Goal: Task Accomplishment & Management: Complete application form

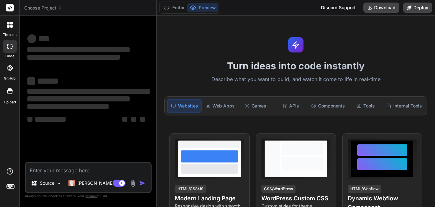
type textarea "x"
type textarea "<?xml version="1.0" encoding="utf-8"?> <androidx.constraintlayout.widget.Constr…"
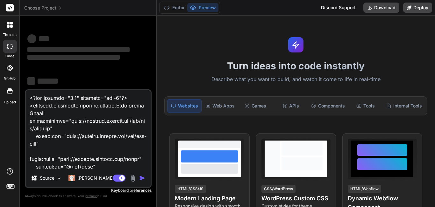
type textarea "x"
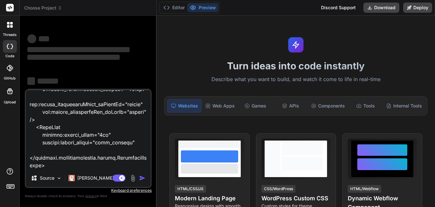
type textarea "<?xml version="1.0" encoding="utf-8"?> <androidx.constraintlayout.widget.Constr…"
type textarea "x"
type textarea "<?xml version="1.0" encoding="utf-8"?> <androidx.constraintlayout.widget.Constr…"
type textarea "x"
type textarea "<?xml version="1.0" encoding="utf-8"?> <androidx.constraintlayout.widget.Constr…"
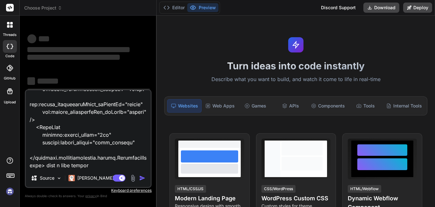
type textarea "x"
type textarea "<?xml version="1.0" encoding="utf-8"?> <androidx.constraintlayout.widget.Constr…"
type textarea "x"
type textarea "<?xml version="1.0" encoding="utf-8"?> <androidx.constraintlayout.widget.Constr…"
type textarea "x"
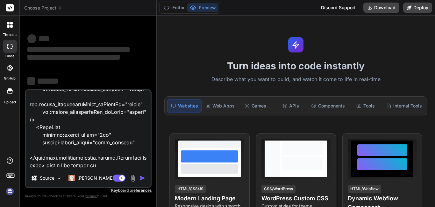
type textarea "<?xml version="1.0" encoding="utf-8"?> <androidx.constraintlayout.widget.Constr…"
type textarea "x"
type textarea "<?xml version="1.0" encoding="utf-8"?> <androidx.constraintlayout.widget.Constr…"
type textarea "x"
type textarea "<?xml version="1.0" encoding="utf-8"?> <androidx.constraintlayout.widget.Constr…"
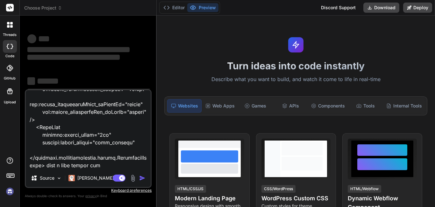
type textarea "x"
type textarea "<?xml version="1.0" encoding="utf-8"?> <androidx.constraintlayout.widget.Constr…"
type textarea "x"
type textarea "<?xml version="1.0" encoding="utf-8"?> <androidx.constraintlayout.widget.Constr…"
type textarea "x"
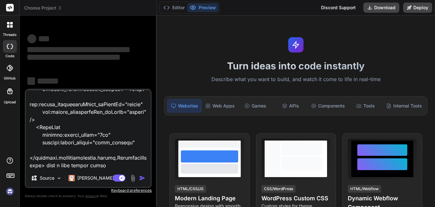
type textarea "<?xml version="1.0" encoding="utf-8"?> <androidx.constraintlayout.widget.Constr…"
type textarea "x"
type textarea "<?xml version="1.0" encoding="utf-8"?> <androidx.constraintlayout.widget.Constr…"
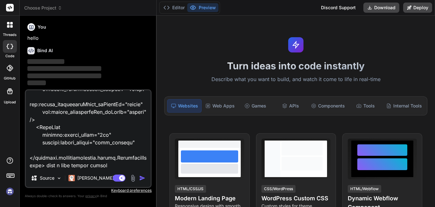
type textarea "x"
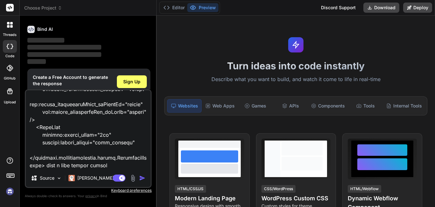
type textarea "<?xml version="1.0" encoding="utf-8"?> <androidx.constraintlayout.widget.Constr…"
type textarea "x"
type textarea "<?xml version="1.0" encoding="utf-8"?> <androidx.constraintlayout.widget.Constr…"
type textarea "x"
type textarea "<?xml version="1.0" encoding="utf-8"?> <androidx.constraintlayout.widget.Constr…"
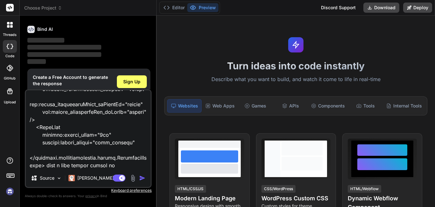
type textarea "x"
type textarea "<?xml version="1.0" encoding="utf-8"?> <androidx.constraintlayout.widget.Constr…"
type textarea "x"
type textarea "<?xml version="1.0" encoding="utf-8"?> <androidx.constraintlayout.widget.Constr…"
type textarea "x"
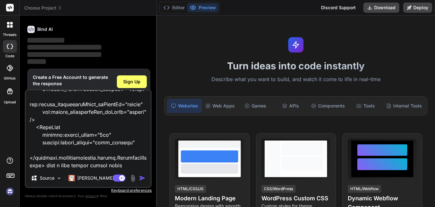
type textarea "<?xml version="1.0" encoding="utf-8"?> <androidx.constraintlayout.widget.Constr…"
type textarea "x"
type textarea "<?xml version="1.0" encoding="utf-8"?> <androidx.constraintlayout.widget.Constr…"
type textarea "x"
type textarea "<?xml version="1.0" encoding="utf-8"?> <androidx.constraintlayout.widget.Constr…"
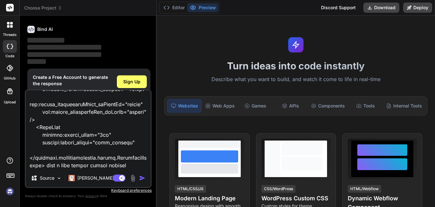
type textarea "x"
type textarea "<?xml version="1.0" encoding="utf-8"?> <androidx.constraintlayout.widget.Constr…"
type textarea "x"
type textarea "<?xml version="1.0" encoding="utf-8"?> <androidx.constraintlayout.widget.Constr…"
type textarea "x"
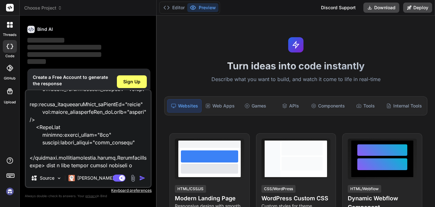
type textarea "<?xml version="1.0" encoding="utf-8"?> <androidx.constraintlayout.widget.Constr…"
type textarea "x"
type textarea "<?xml version="1.0" encoding="utf-8"?> <androidx.constraintlayout.widget.Constr…"
type textarea "x"
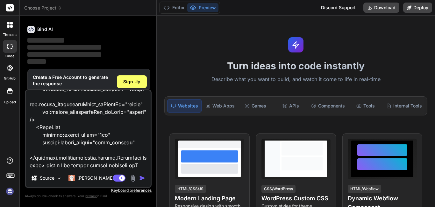
type textarea "<?xml version="1.0" encoding="utf-8"?> <androidx.constraintlayout.widget.Constr…"
type textarea "x"
type textarea "<?xml version="1.0" encoding="utf-8"?> <androidx.constraintlayout.widget.Constr…"
type textarea "x"
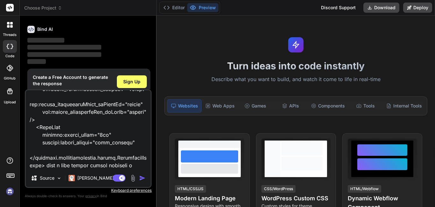
type textarea "<?xml version="1.0" encoding="utf-8"?> <androidx.constraintlayout.widget.Constr…"
type textarea "x"
type textarea "<?xml version="1.0" encoding="utf-8"?> <androidx.constraintlayout.widget.Constr…"
type textarea "x"
type textarea "<?xml version="1.0" encoding="utf-8"?> <androidx.constraintlayout.widget.Constr…"
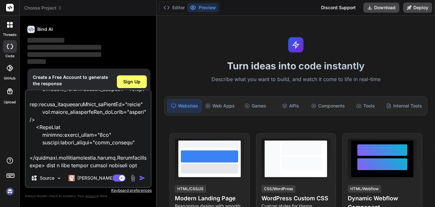
type textarea "x"
type textarea "<?xml version="1.0" encoding="utf-8"?> <androidx.constraintlayout.widget.Constr…"
type textarea "x"
type textarea "<?xml version="1.0" encoding="utf-8"?> <androidx.constraintlayout.widget.Constr…"
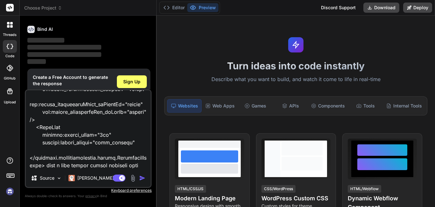
click at [139, 178] on div "Agent Mode. When this toggle is activated, AI automatically makes decisions, re…" at bounding box center [130, 179] width 37 height 8
click at [130, 85] on div "Sign Up" at bounding box center [132, 82] width 30 height 13
click at [114, 131] on textarea at bounding box center [88, 130] width 125 height 79
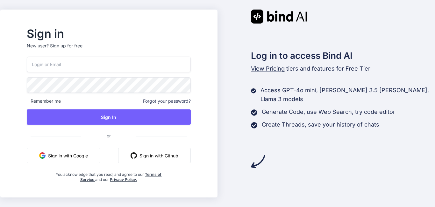
click at [104, 64] on input "email" at bounding box center [109, 65] width 164 height 16
type input "s"
click at [81, 47] on p "New user? Sign up for free" at bounding box center [109, 50] width 164 height 14
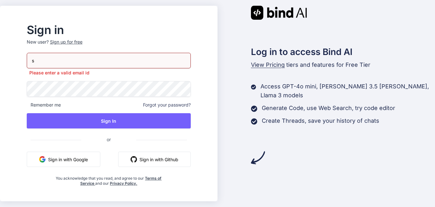
click at [83, 43] on div "Sign up for free" at bounding box center [66, 42] width 33 height 6
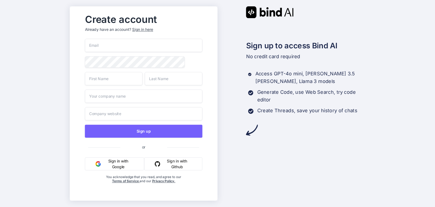
click at [118, 50] on input "email" at bounding box center [144, 45] width 118 height 13
type input "[EMAIL_ADDRESS][DOMAIN_NAME]"
click at [93, 82] on input "text" at bounding box center [114, 78] width 58 height 13
type input "[PERSON_NAME]"
type input "S"
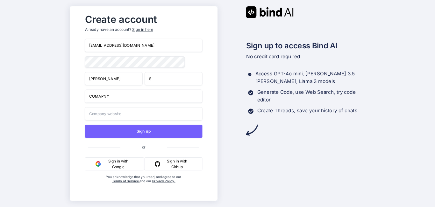
type input "COMAPNY"
type input "[DOMAIN_NAME]"
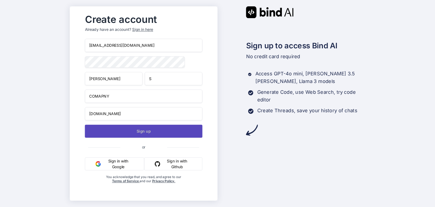
click at [131, 132] on button "Sign up" at bounding box center [144, 131] width 118 height 13
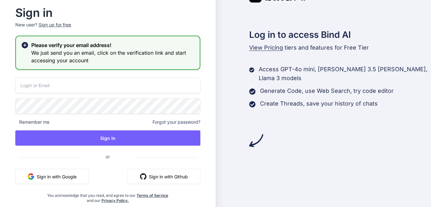
click at [102, 91] on input "email" at bounding box center [107, 86] width 185 height 16
click at [103, 85] on input "email" at bounding box center [107, 86] width 185 height 16
type input "S"
type input "shukla102@yopmail"
click at [70, 115] on div "shukla102@yopmail Remember me Forgot your password? Sign In or Sign in with Goo…" at bounding box center [107, 141] width 185 height 126
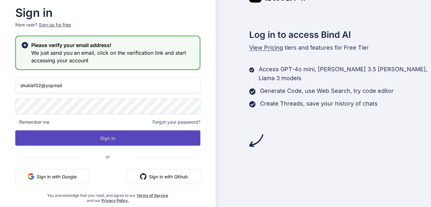
click at [96, 133] on button "Sign In" at bounding box center [107, 138] width 185 height 15
click at [91, 146] on button "Sign In" at bounding box center [107, 138] width 185 height 15
click at [87, 136] on button "Sign In" at bounding box center [107, 138] width 185 height 15
